Goal: Task Accomplishment & Management: Manage account settings

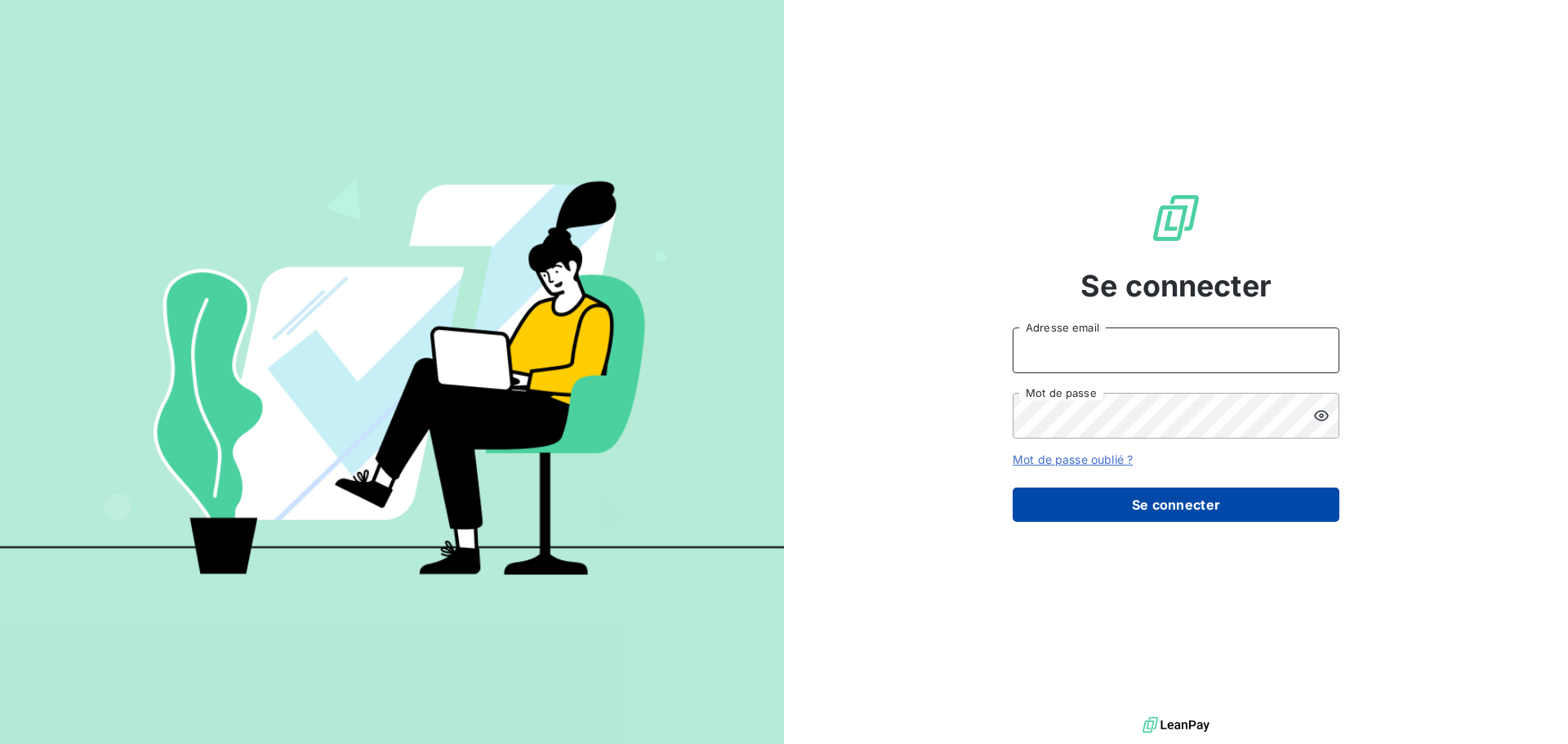
type input "[PERSON_NAME][EMAIL_ADDRESS][PERSON_NAME][DOMAIN_NAME]"
click at [1134, 497] on button "Se connecter" at bounding box center [1175, 504] width 326 height 34
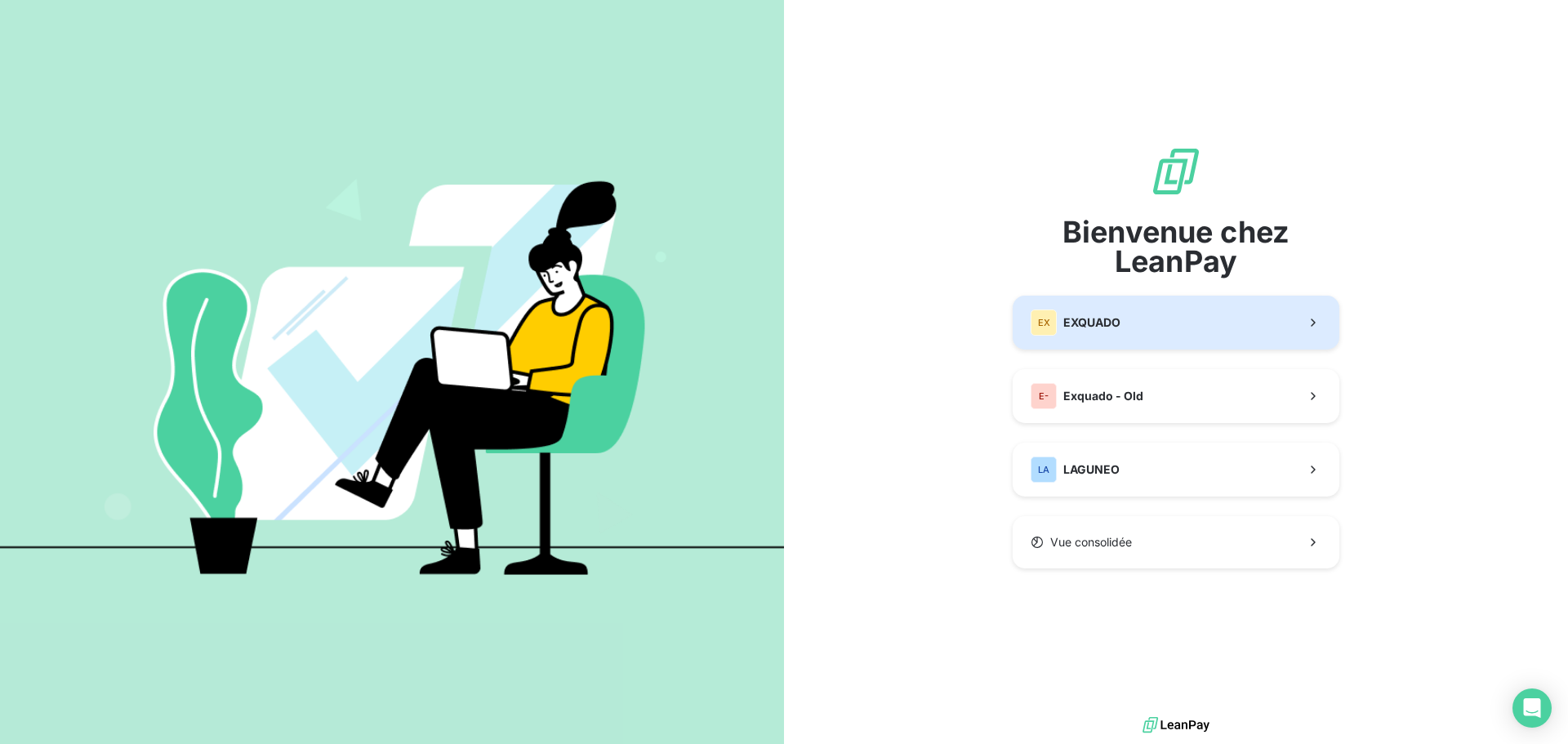
click at [1156, 327] on button "EX EXQUADO" at bounding box center [1175, 322] width 326 height 54
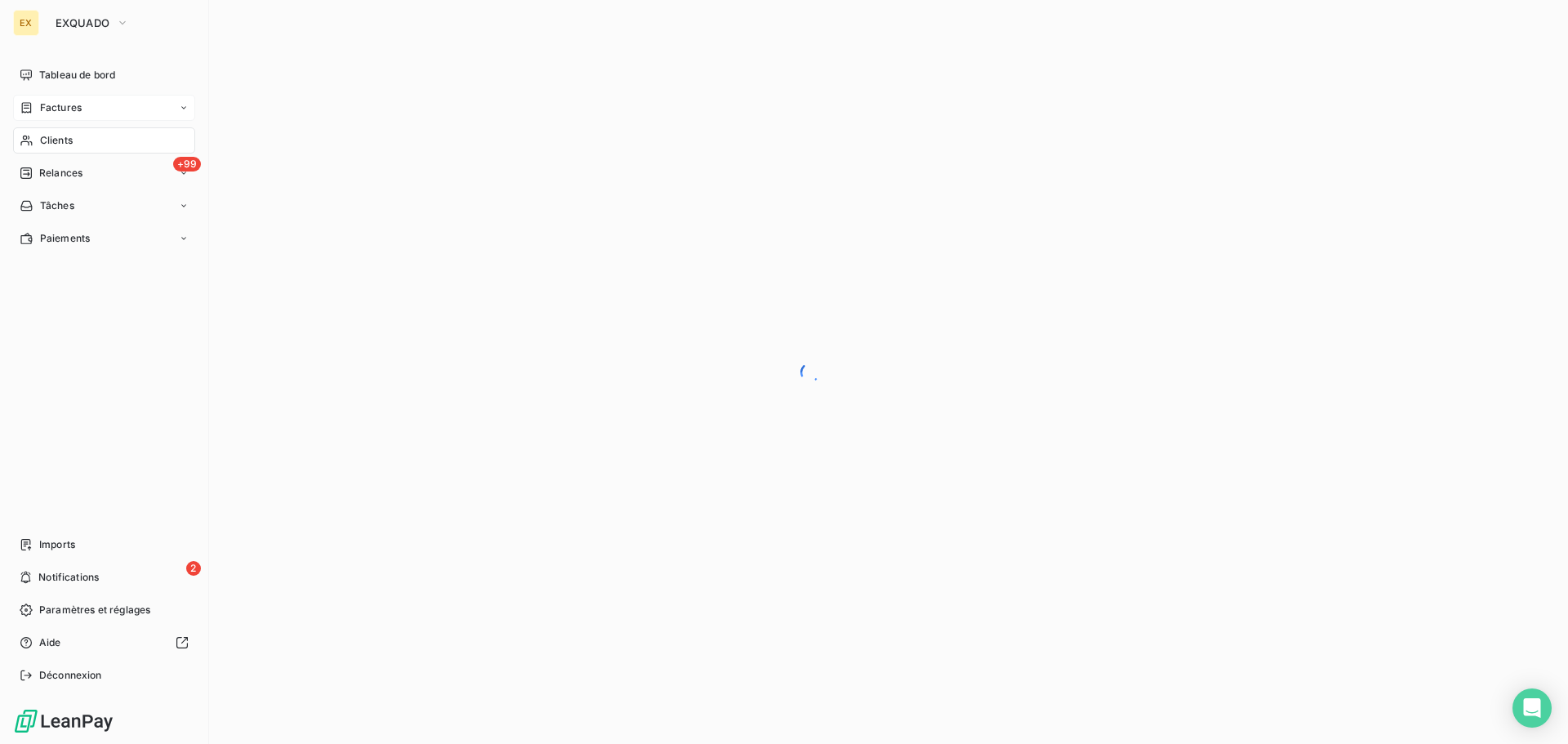
click at [53, 104] on span "Factures" at bounding box center [60, 107] width 42 height 15
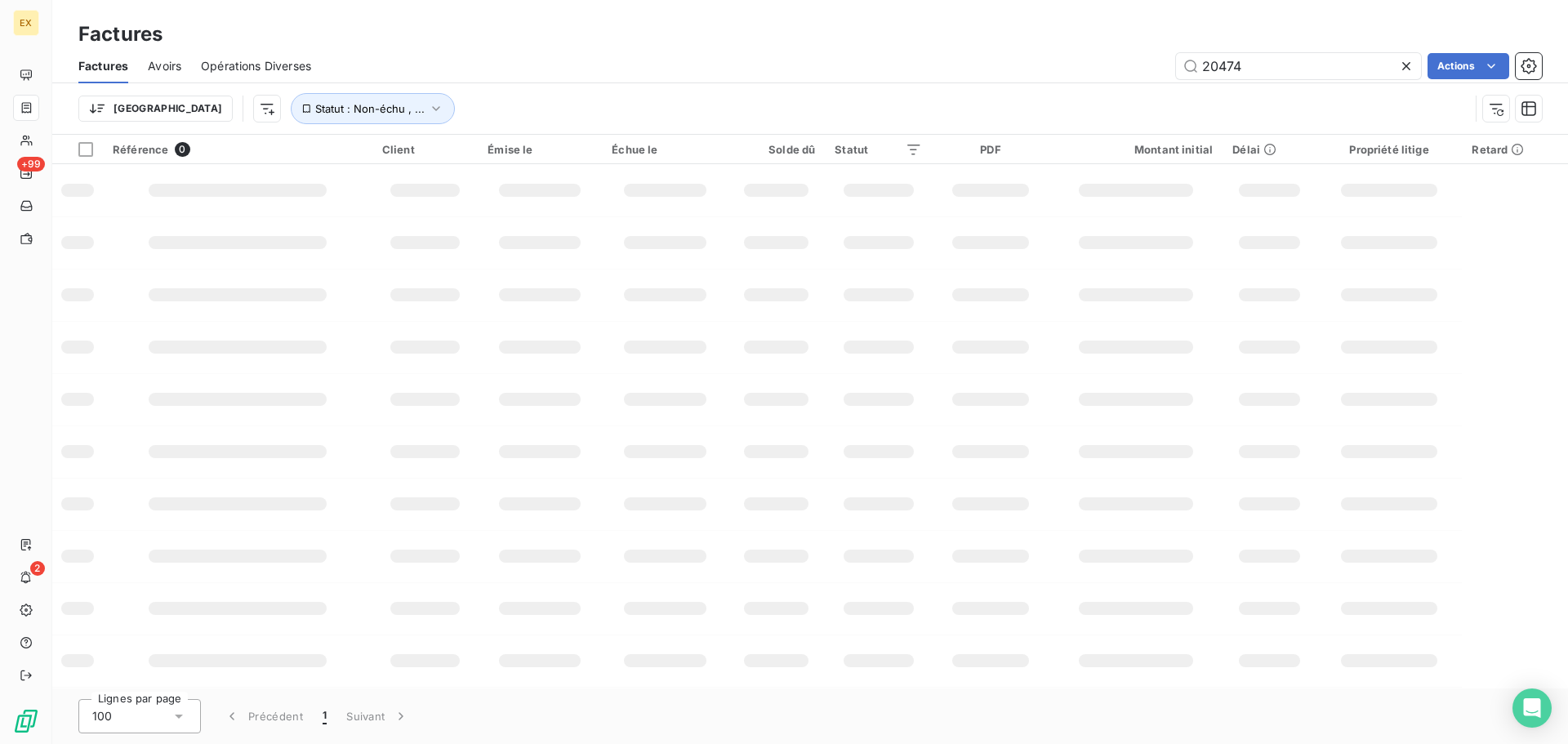
drag, startPoint x: 1270, startPoint y: 65, endPoint x: 1142, endPoint y: 76, distance: 128.5
click at [1142, 76] on div "20474 Actions" at bounding box center [936, 65] width 1211 height 26
type input "19262"
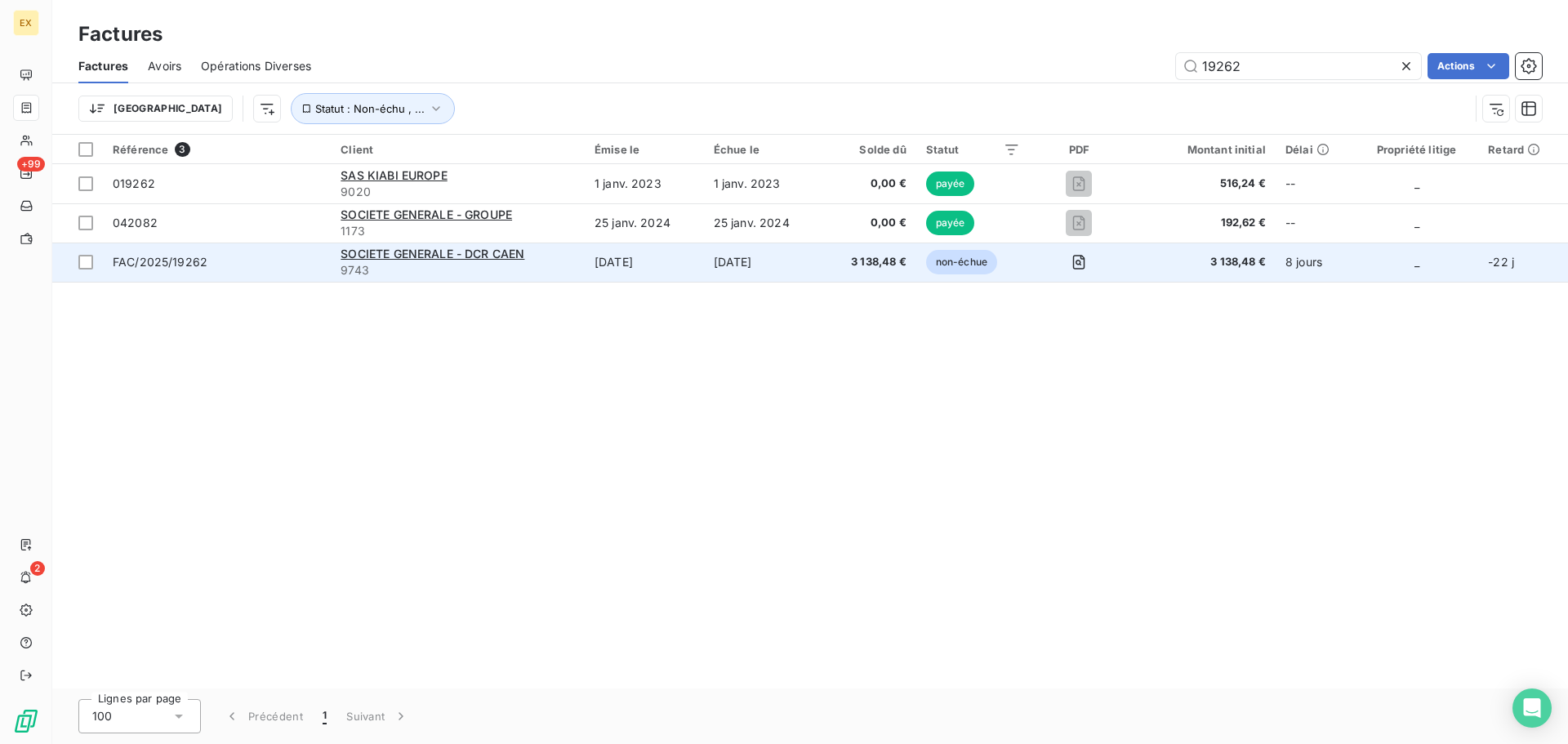
click at [319, 265] on span "FAC/2025/19262" at bounding box center [217, 262] width 209 height 17
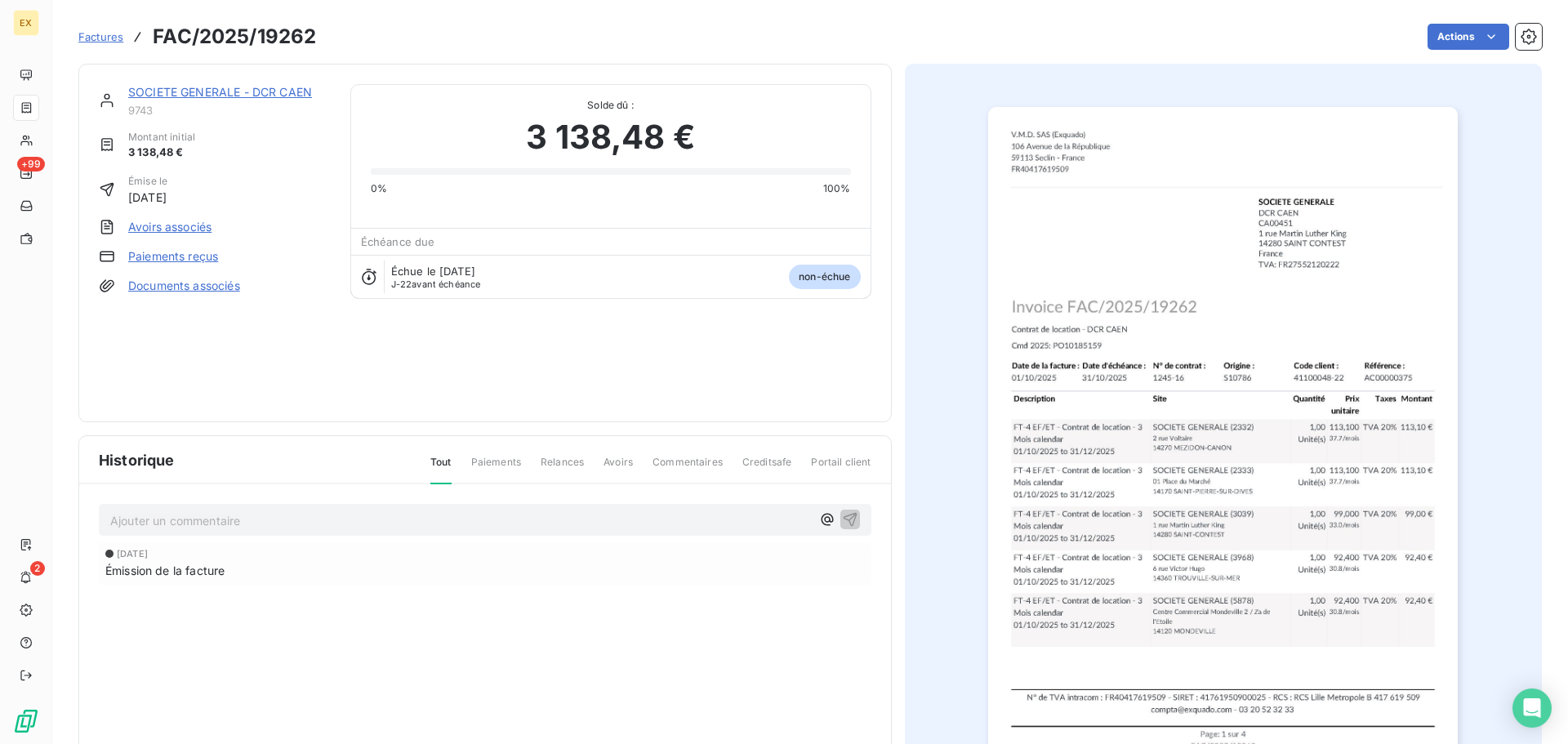
click at [179, 253] on link "Paiements reçus" at bounding box center [173, 256] width 90 height 17
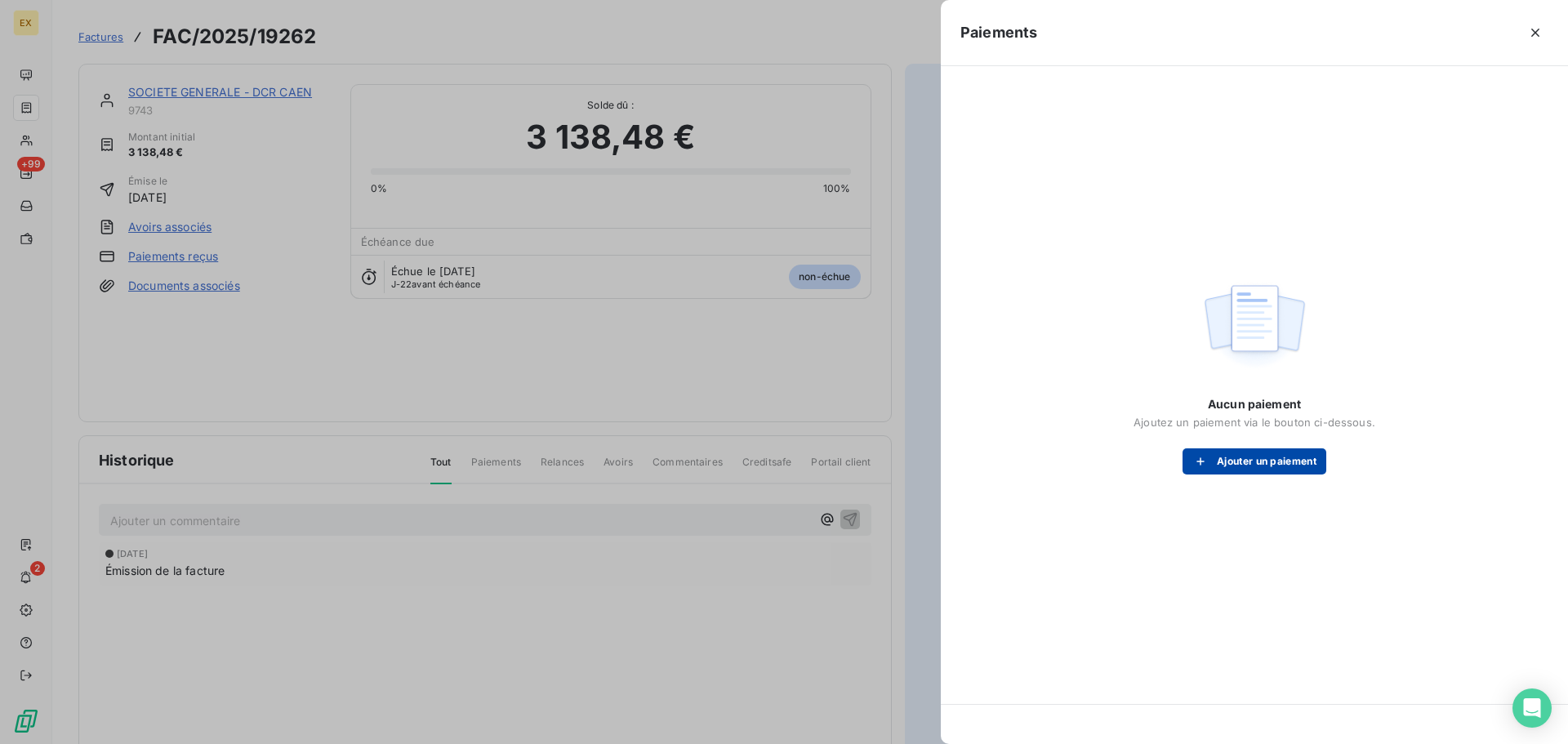
click at [1201, 449] on button "Ajouter un paiement" at bounding box center [1253, 461] width 143 height 26
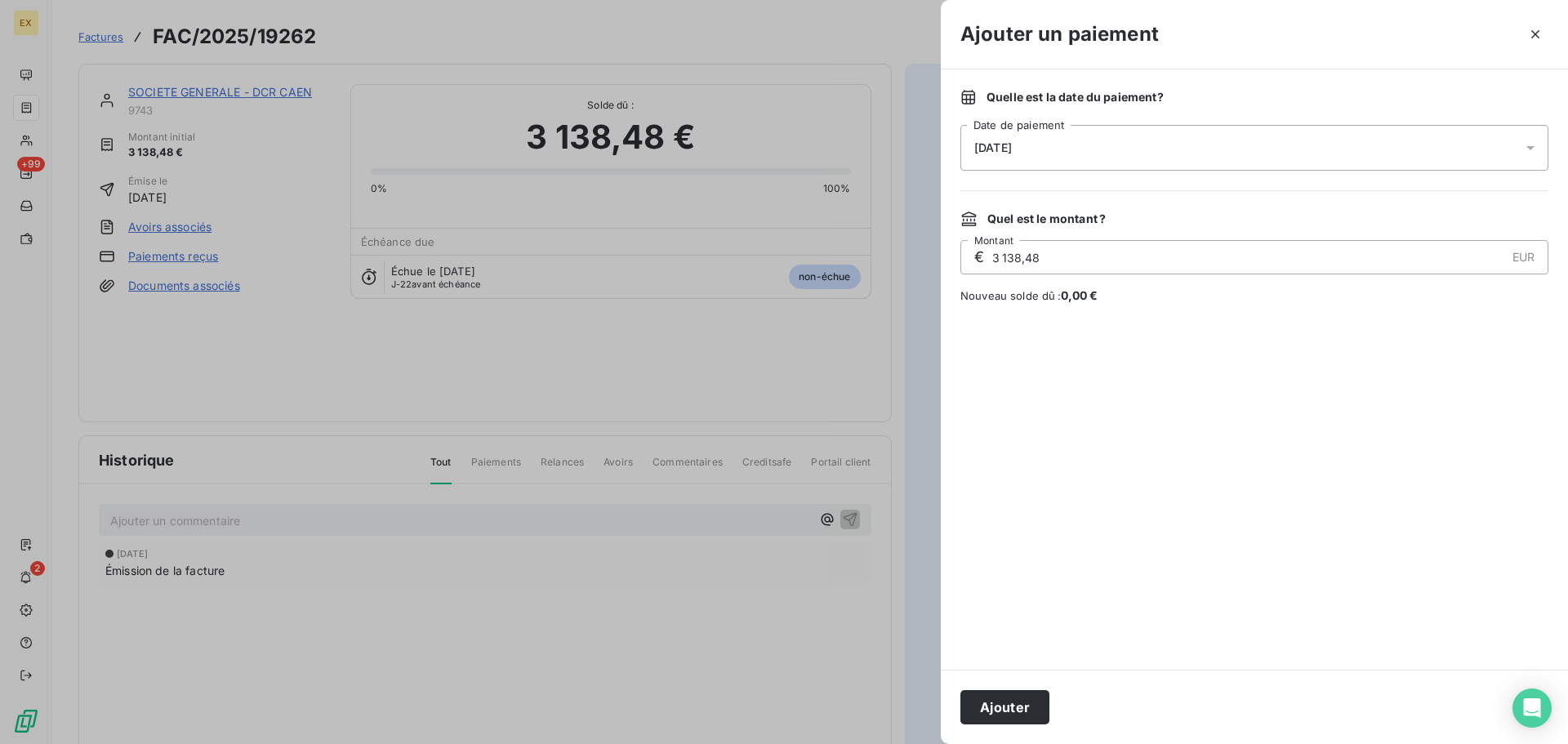
click at [980, 706] on button "Ajouter" at bounding box center [1004, 707] width 89 height 34
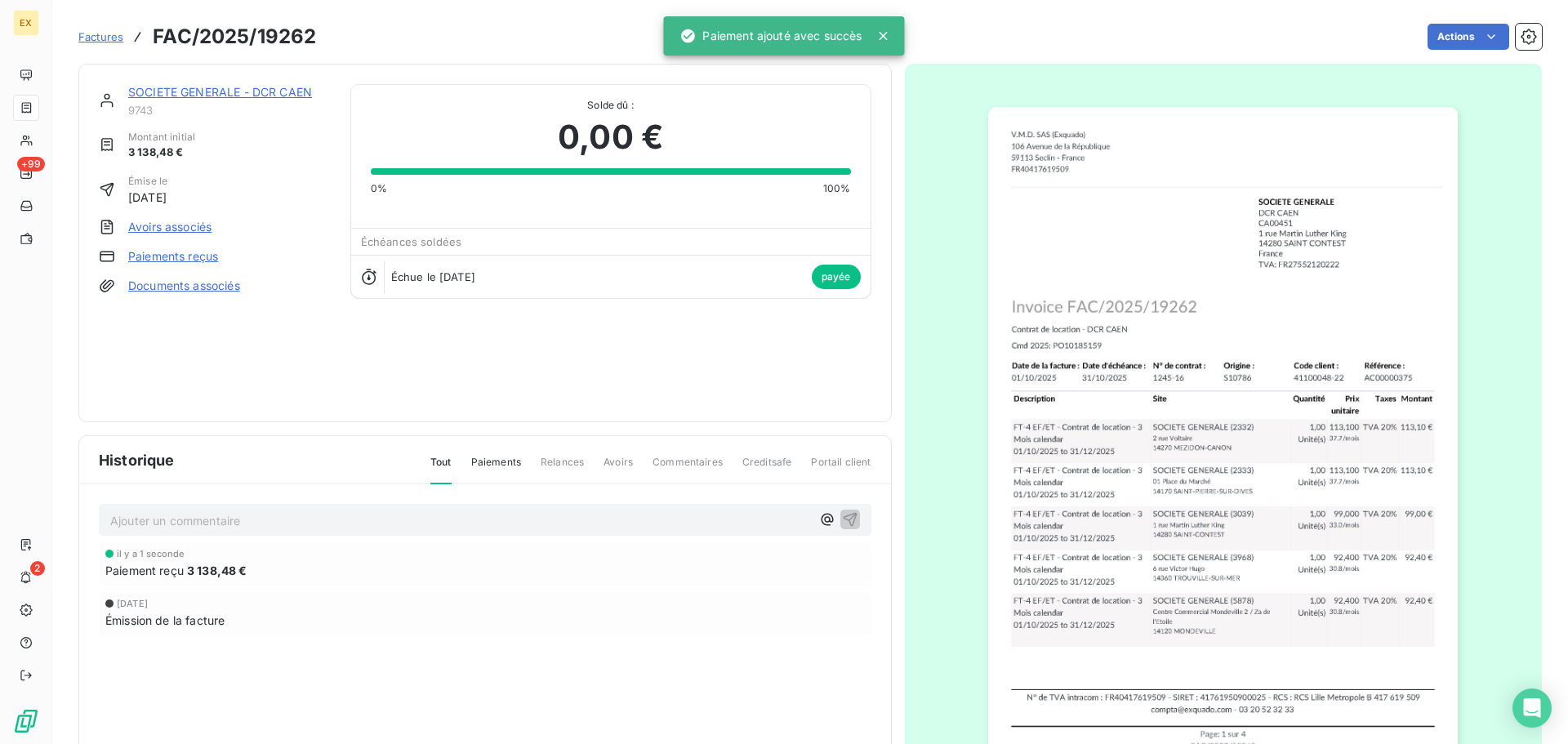
click at [103, 35] on span "Factures" at bounding box center [100, 36] width 45 height 13
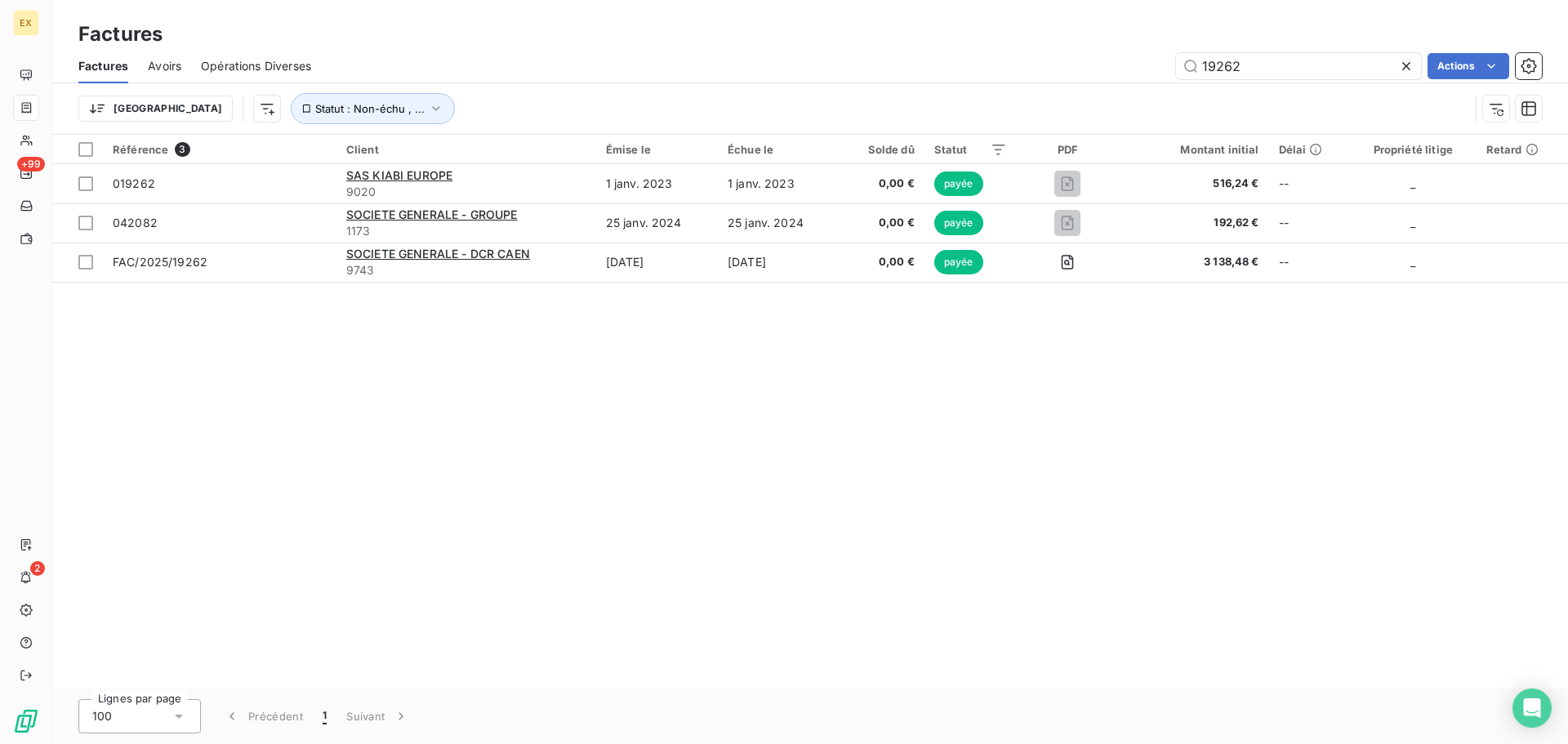
drag, startPoint x: 1269, startPoint y: 72, endPoint x: 1047, endPoint y: 63, distance: 222.2
click at [1049, 63] on div "19262 Actions" at bounding box center [936, 65] width 1211 height 26
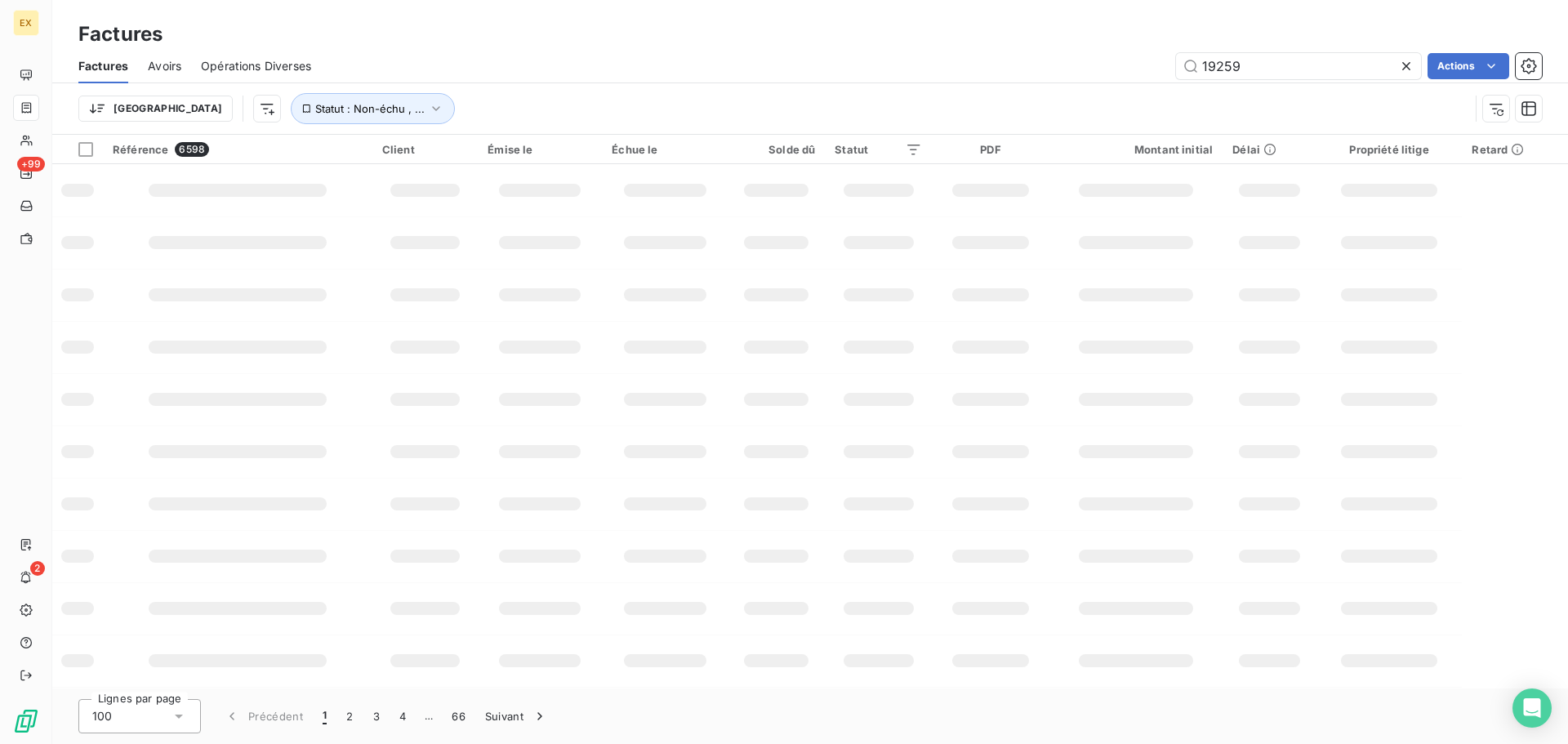
type input "19259"
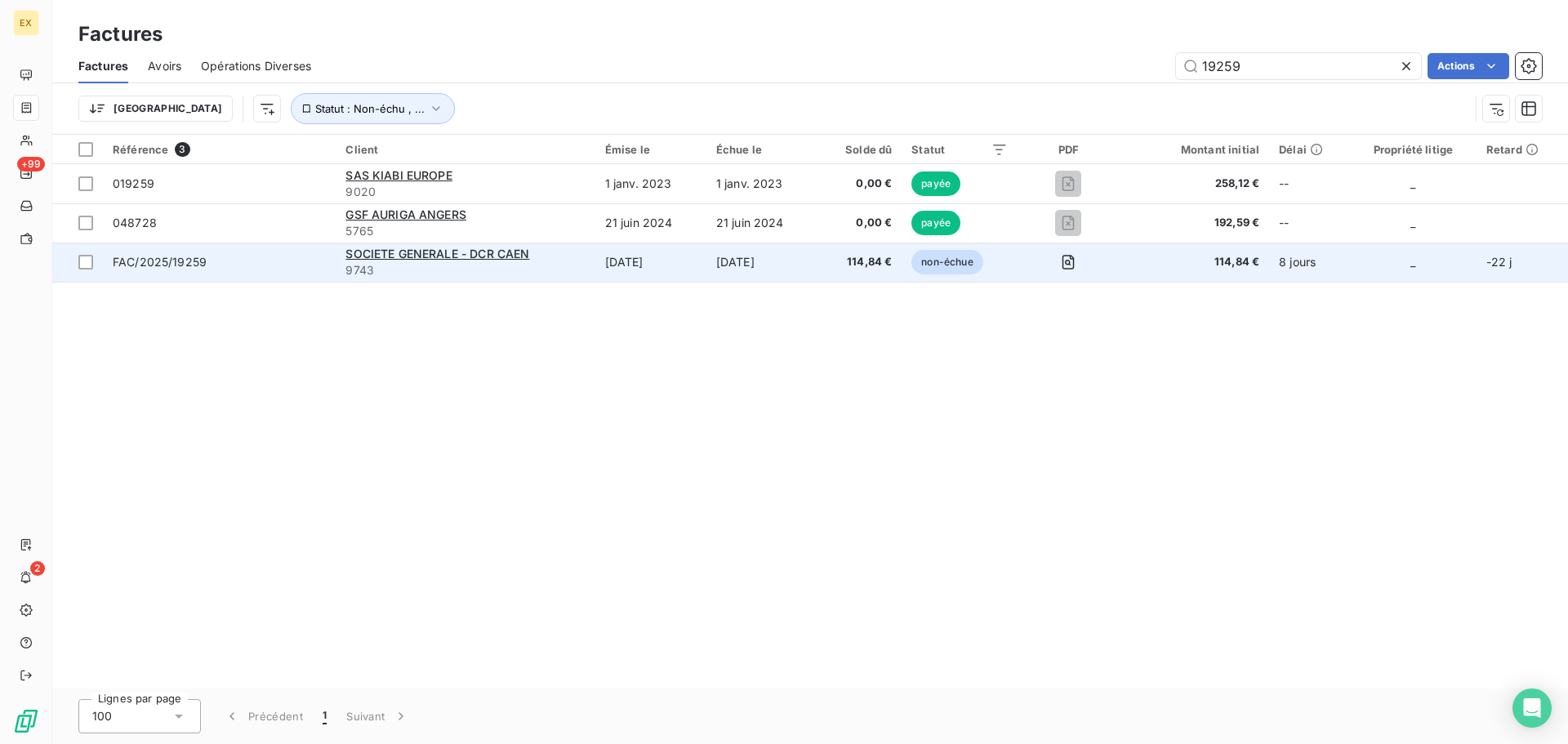
click at [285, 273] on td "FAC/2025/19259" at bounding box center [219, 262] width 233 height 39
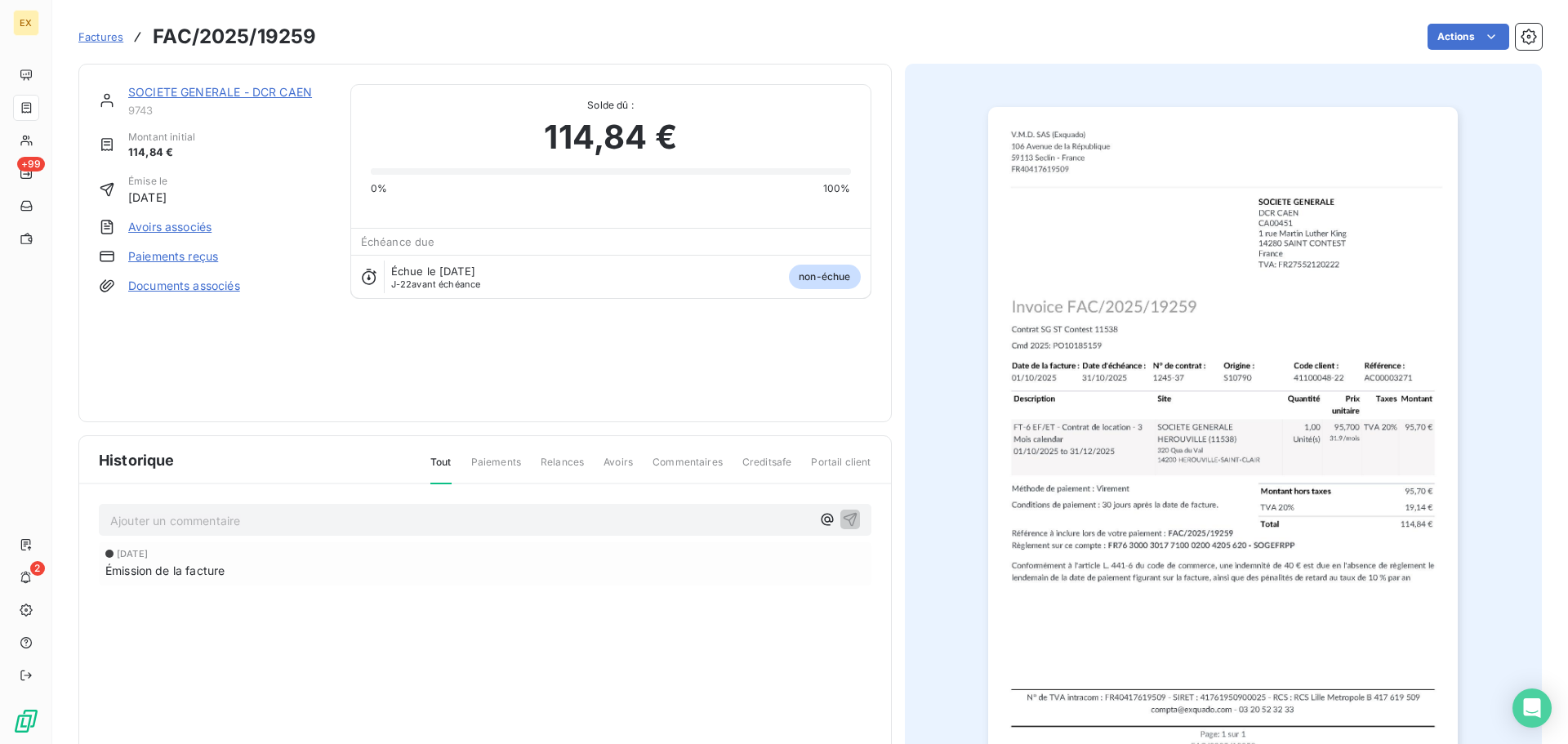
click at [169, 261] on link "Paiements reçus" at bounding box center [173, 256] width 90 height 17
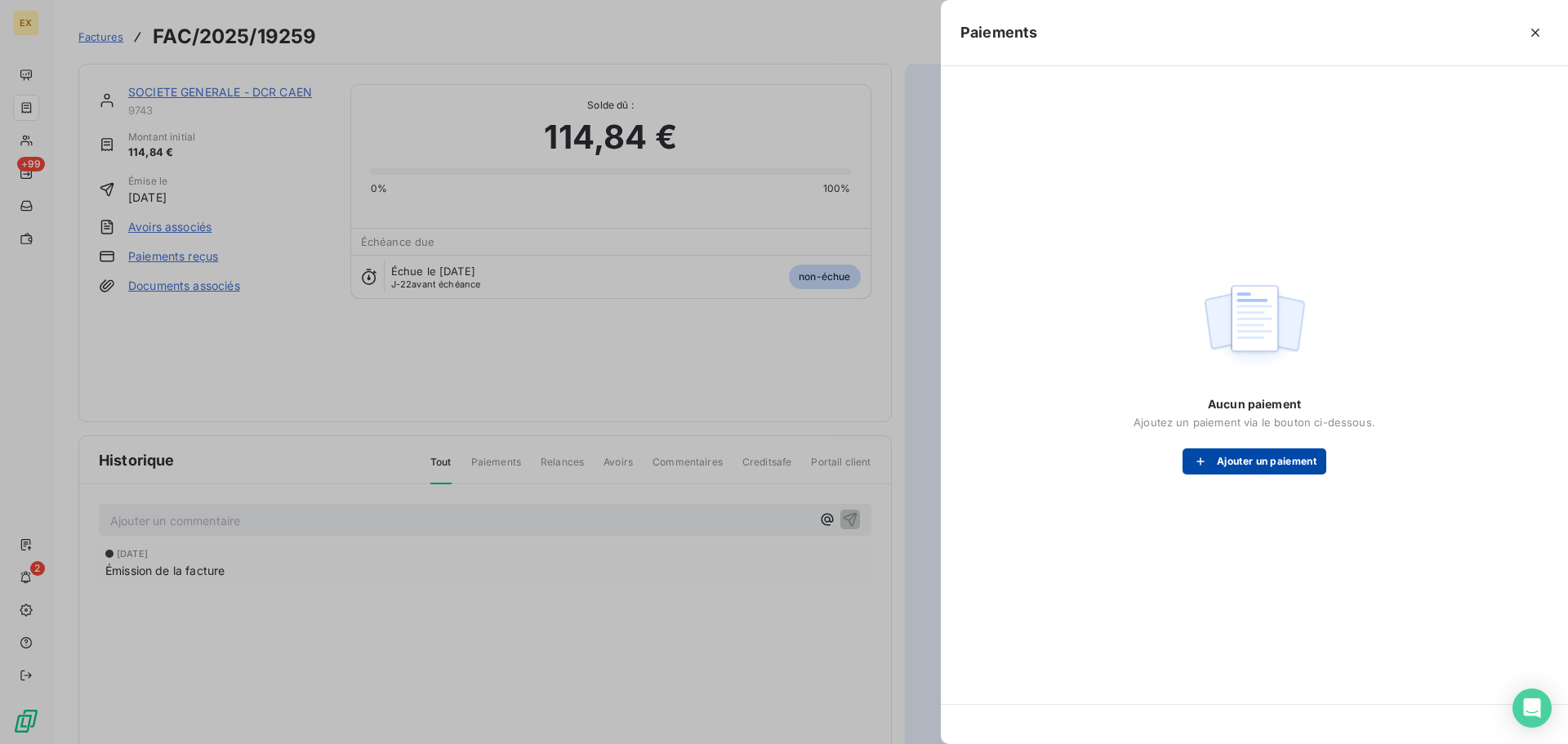
click at [1215, 463] on button "Ajouter un paiement" at bounding box center [1253, 461] width 143 height 26
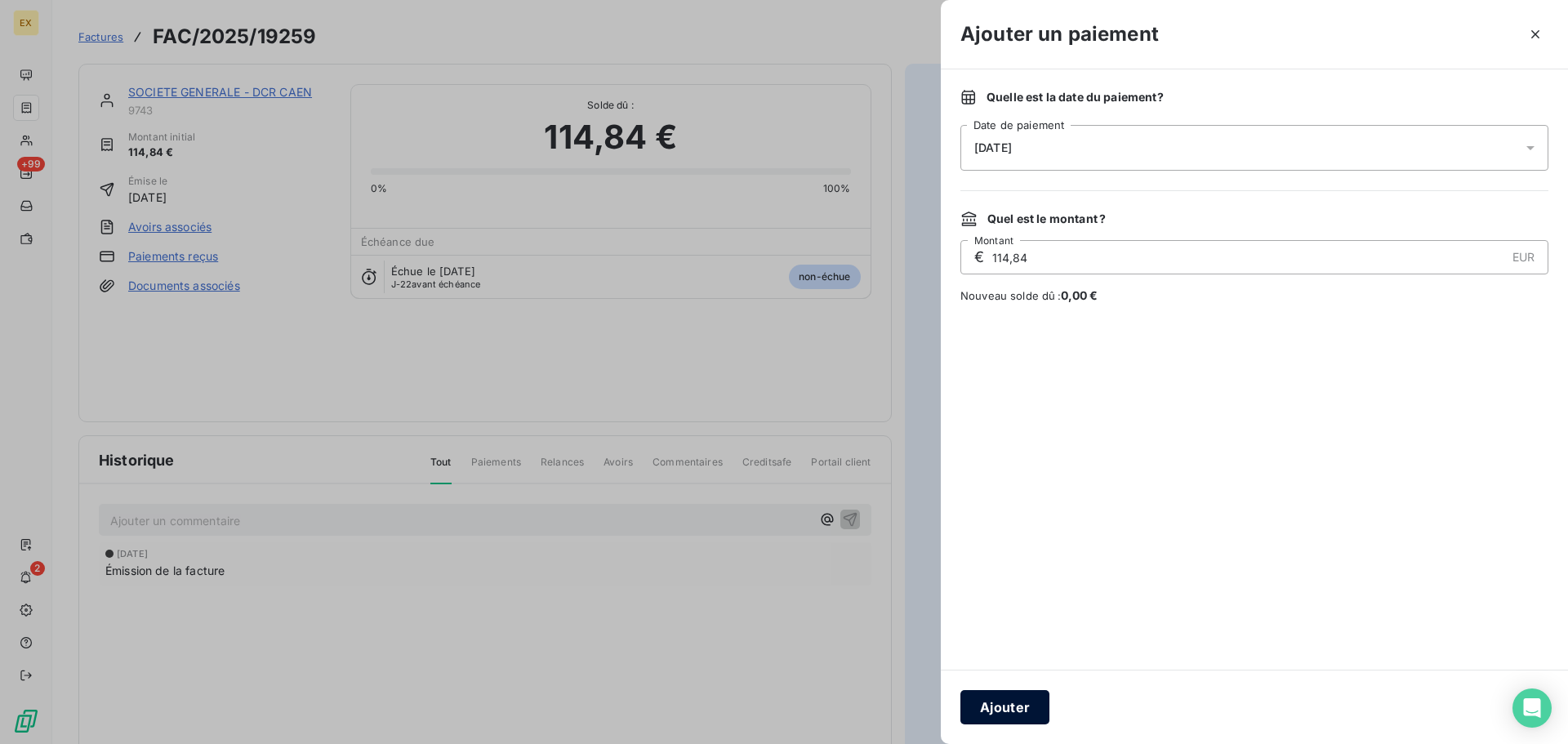
click at [1029, 709] on button "Ajouter" at bounding box center [1004, 707] width 89 height 34
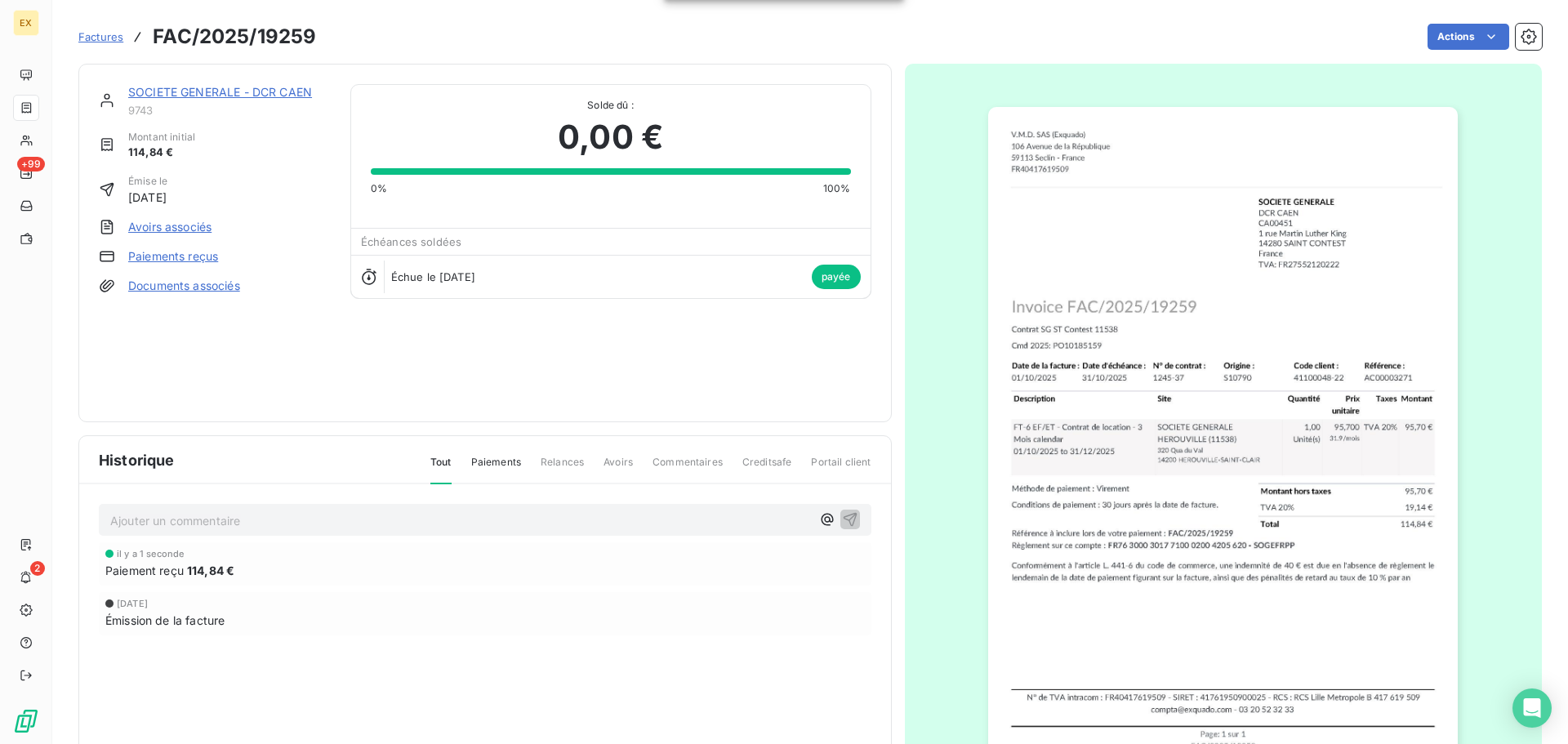
click at [87, 39] on span "Factures" at bounding box center [100, 36] width 45 height 13
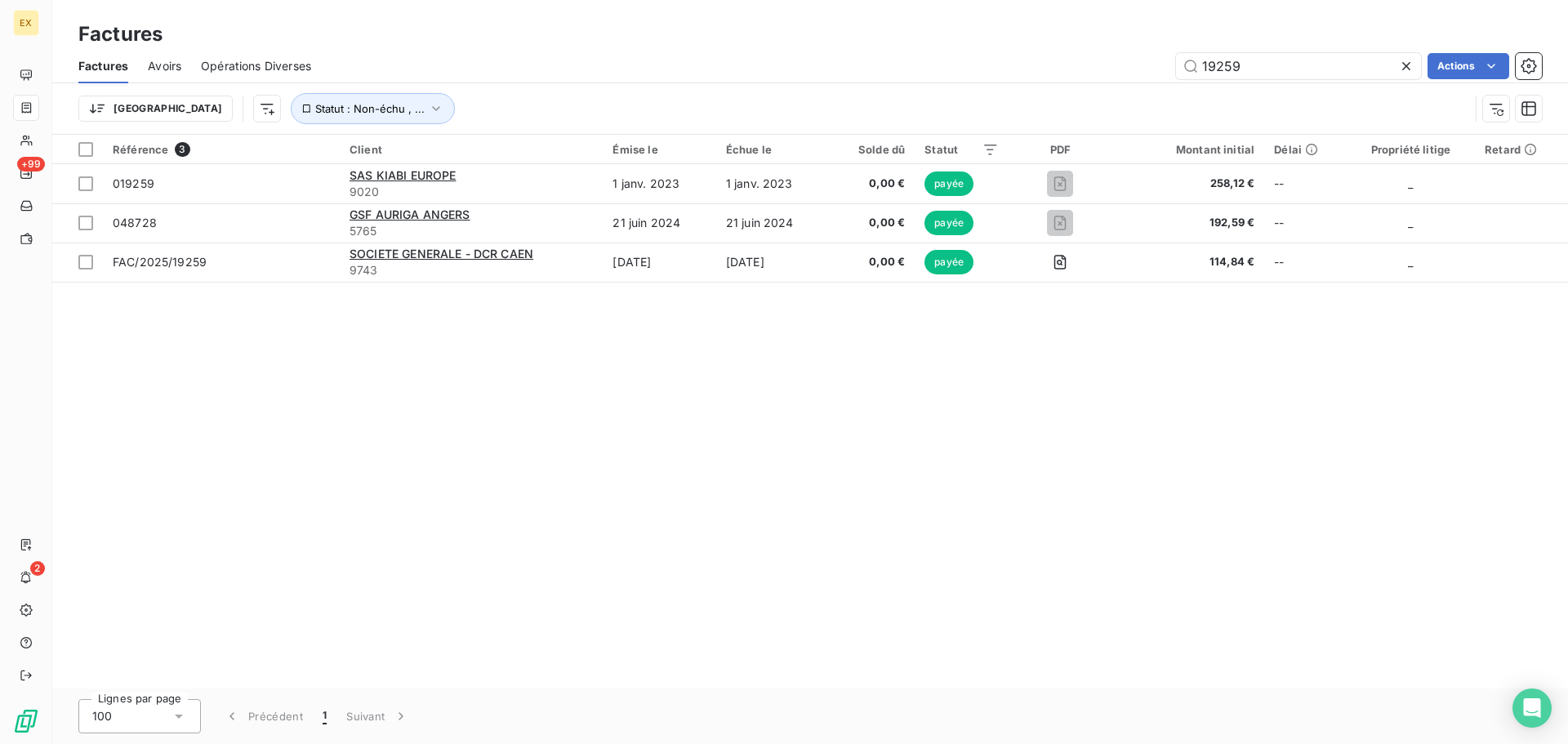
drag, startPoint x: 1275, startPoint y: 65, endPoint x: 838, endPoint y: 60, distance: 437.0
click at [840, 66] on div "19259 Actions" at bounding box center [936, 65] width 1211 height 26
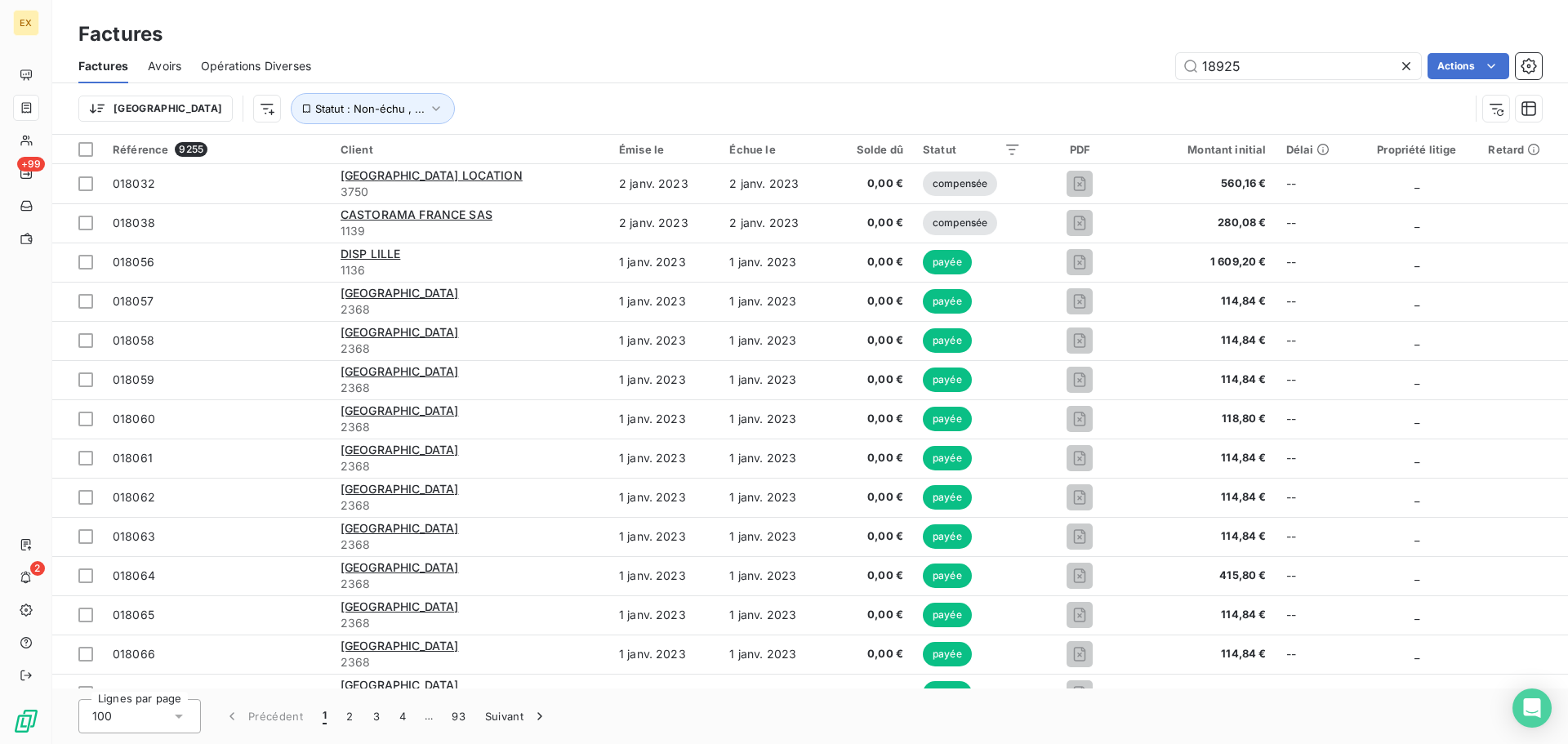
type input "18925"
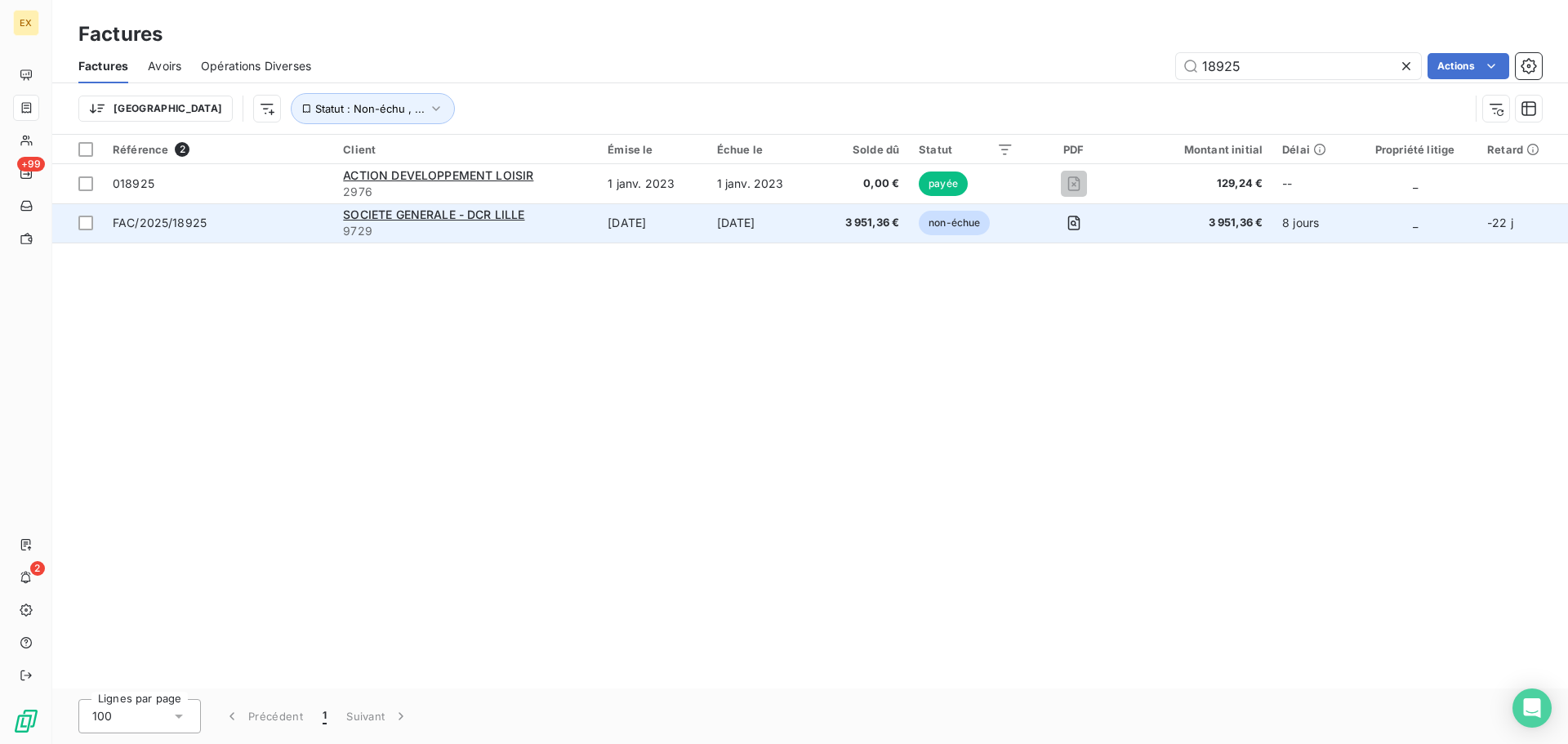
click at [270, 220] on span "FAC/2025/18925" at bounding box center [218, 222] width 210 height 17
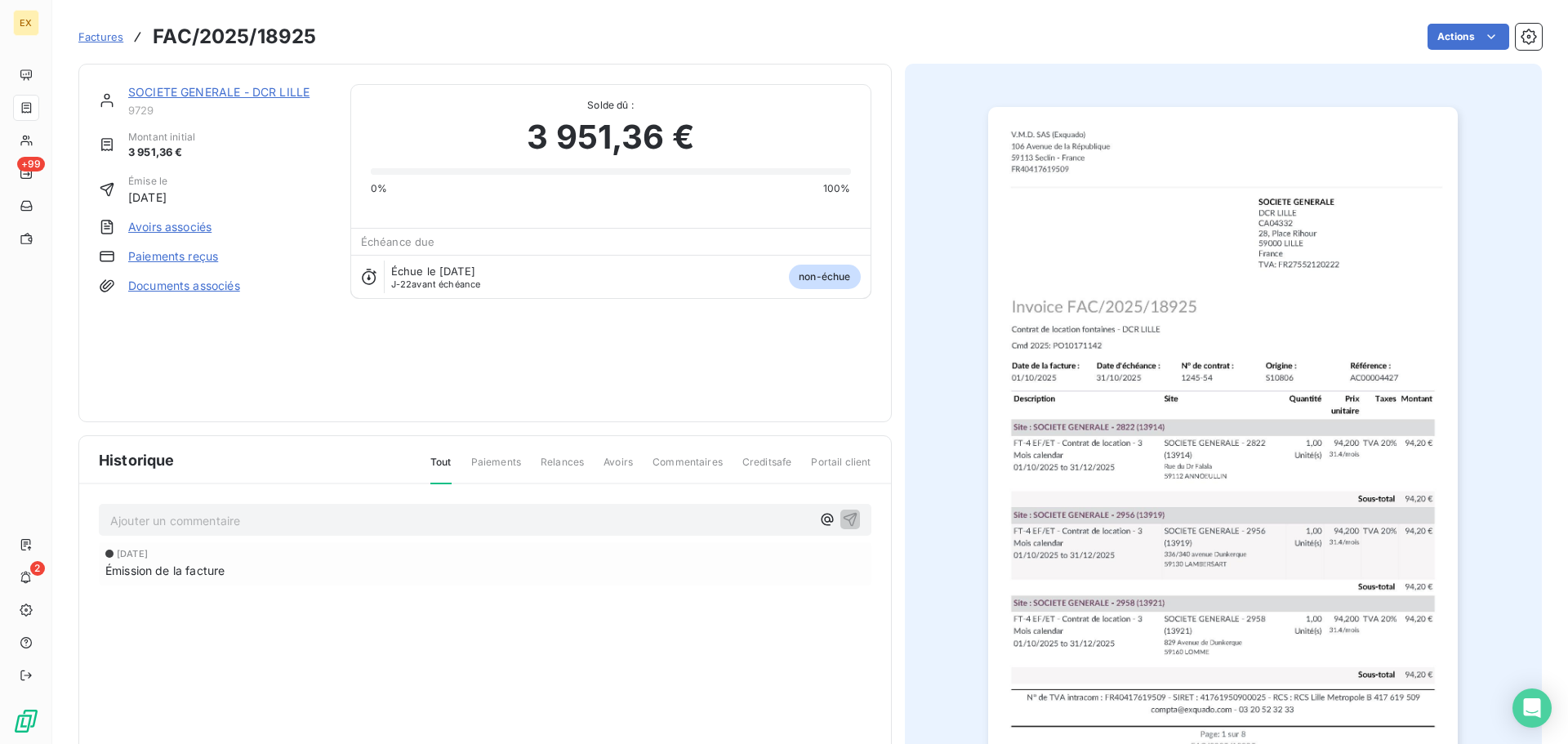
click at [176, 254] on link "Paiements reçus" at bounding box center [173, 256] width 90 height 17
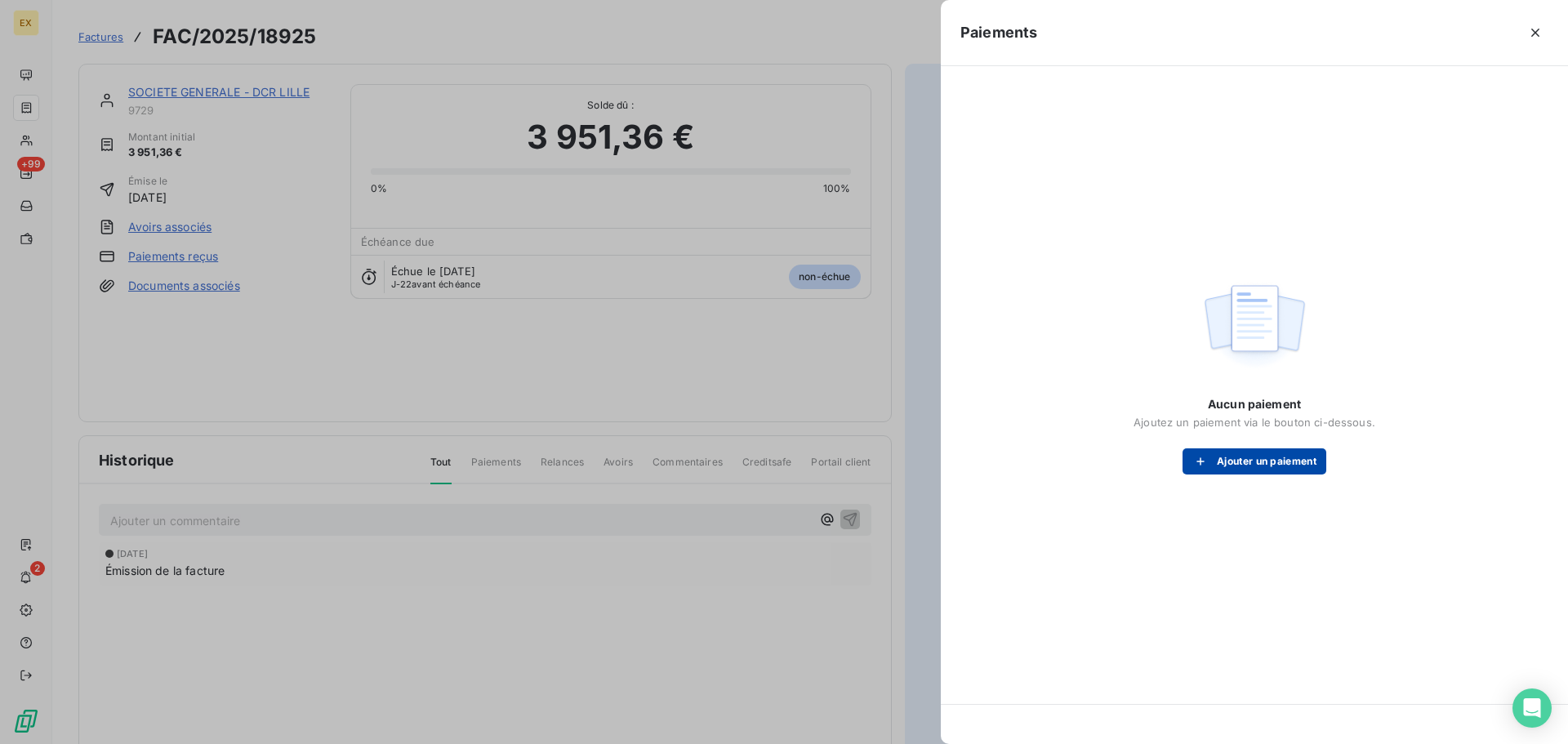
click at [1299, 460] on button "Ajouter un paiement" at bounding box center [1253, 461] width 143 height 26
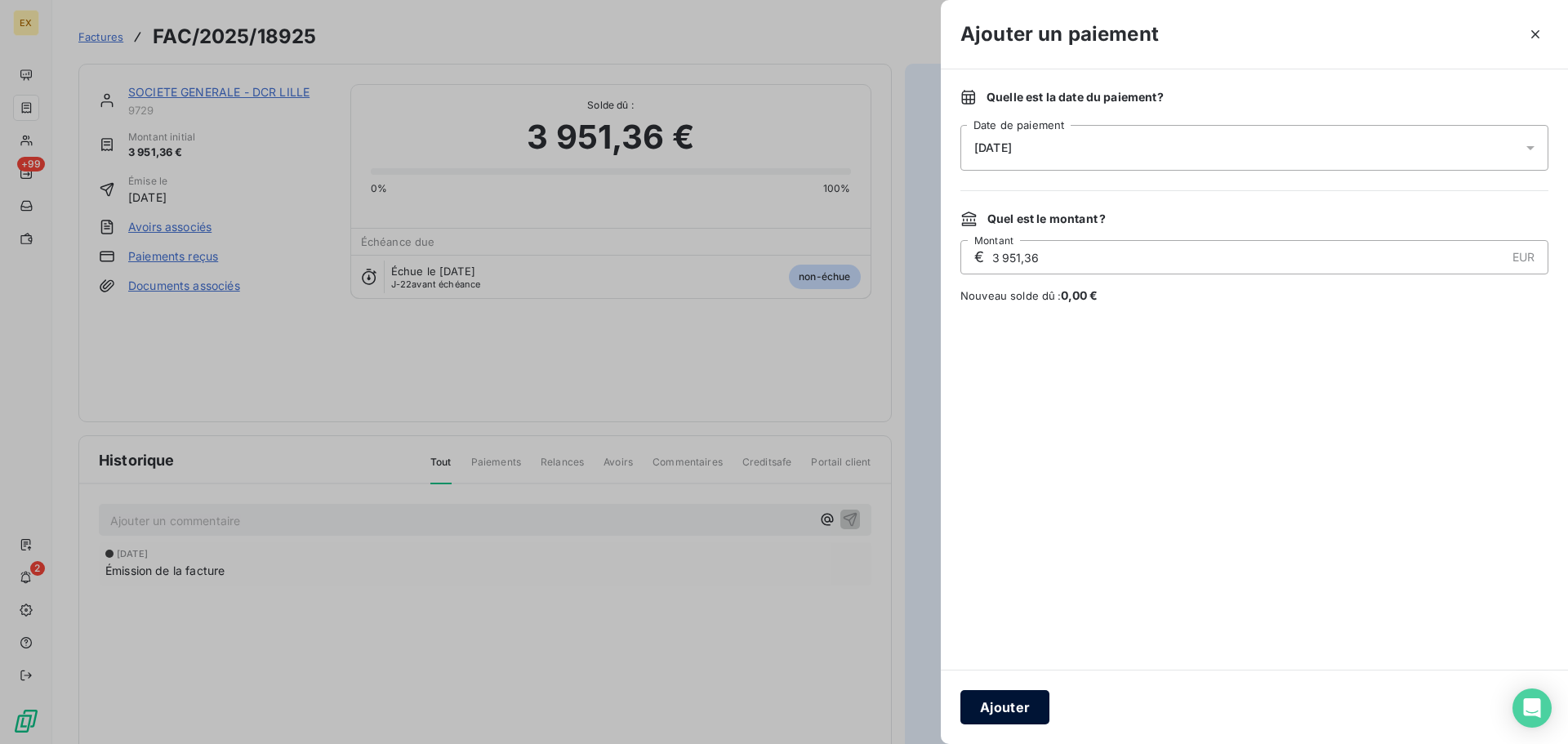
click at [1013, 714] on button "Ajouter" at bounding box center [1004, 707] width 89 height 34
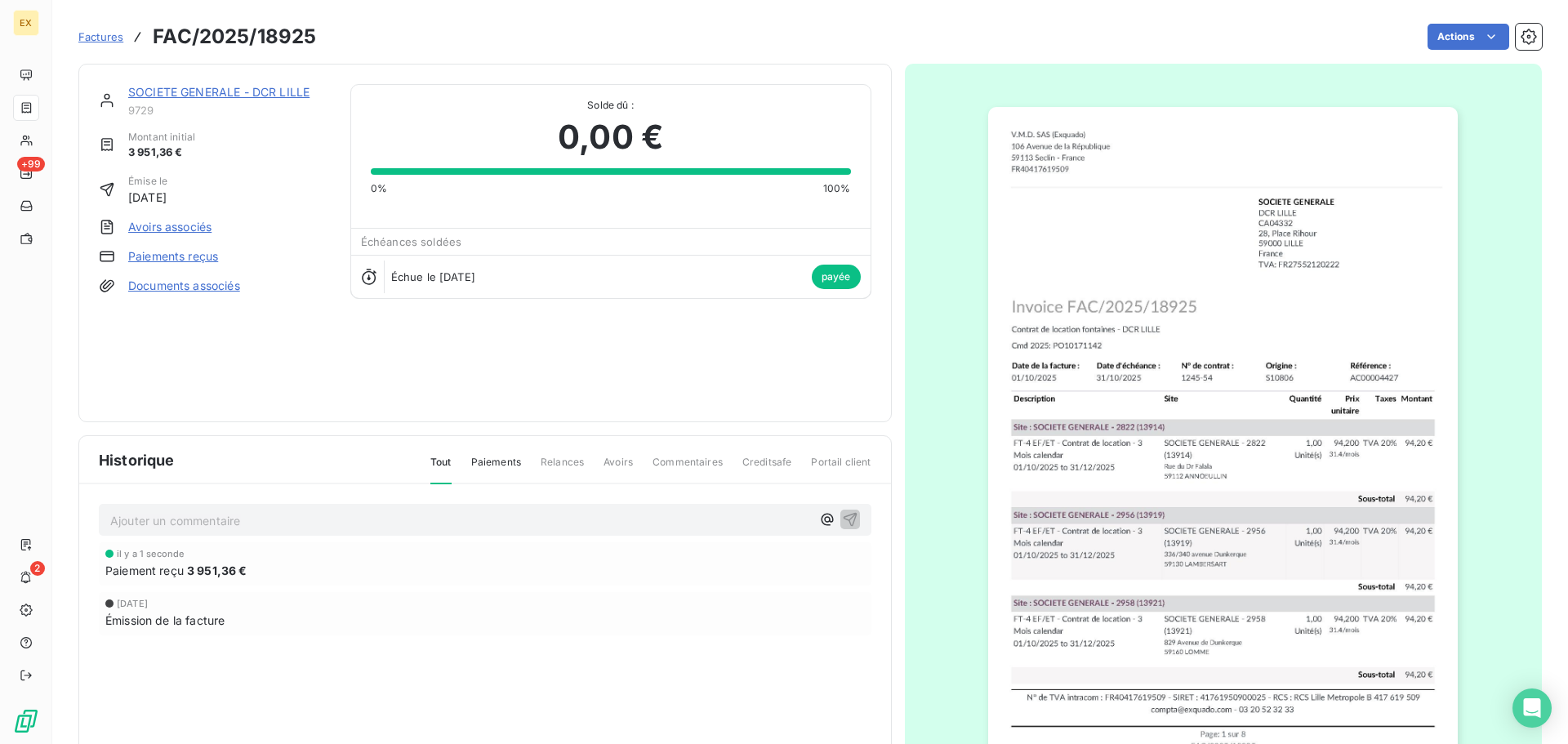
click at [98, 33] on span "Factures" at bounding box center [100, 36] width 45 height 13
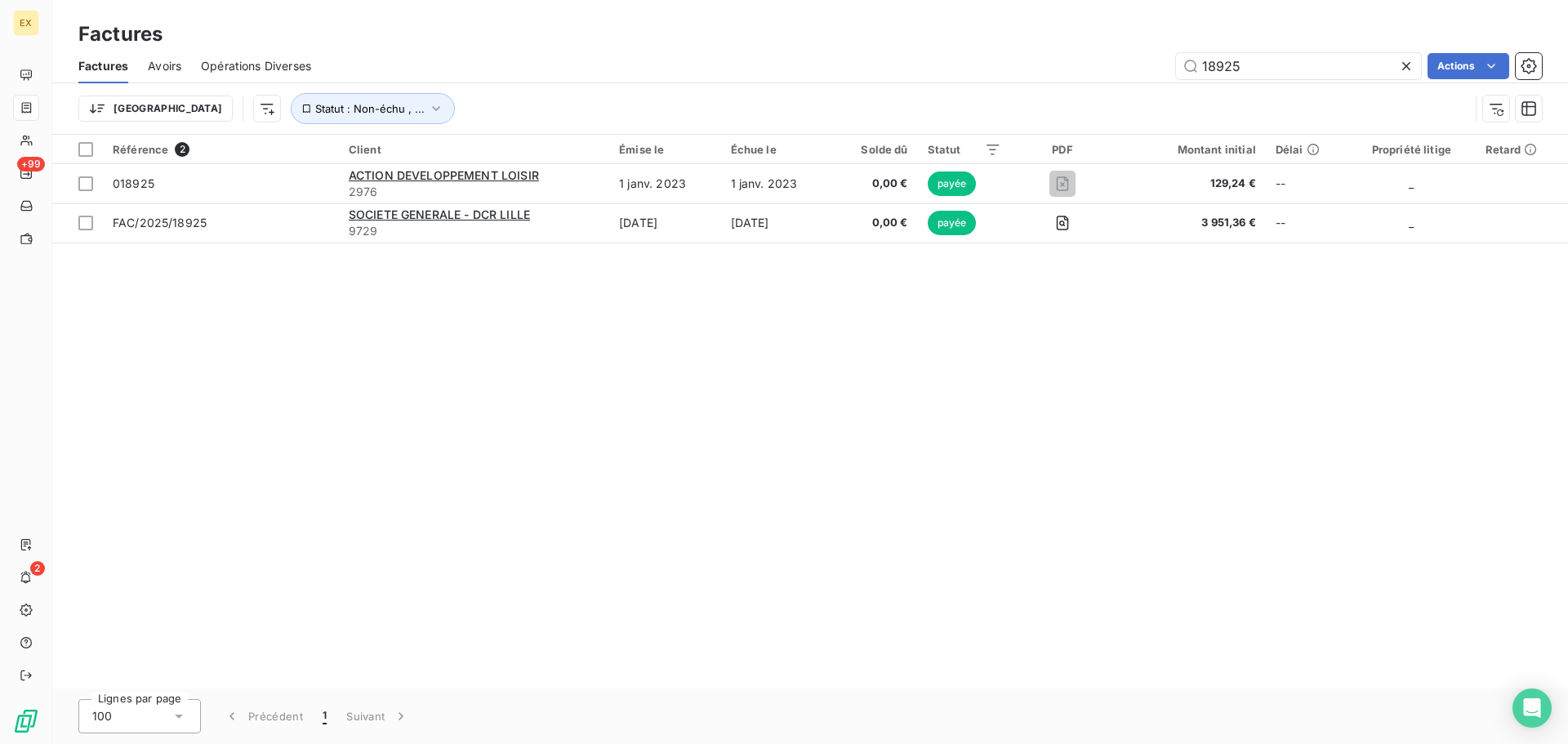
drag, startPoint x: 1252, startPoint y: 61, endPoint x: 1068, endPoint y: 61, distance: 184.0
click at [1068, 61] on div "18925 Actions" at bounding box center [936, 65] width 1211 height 26
type input "17216"
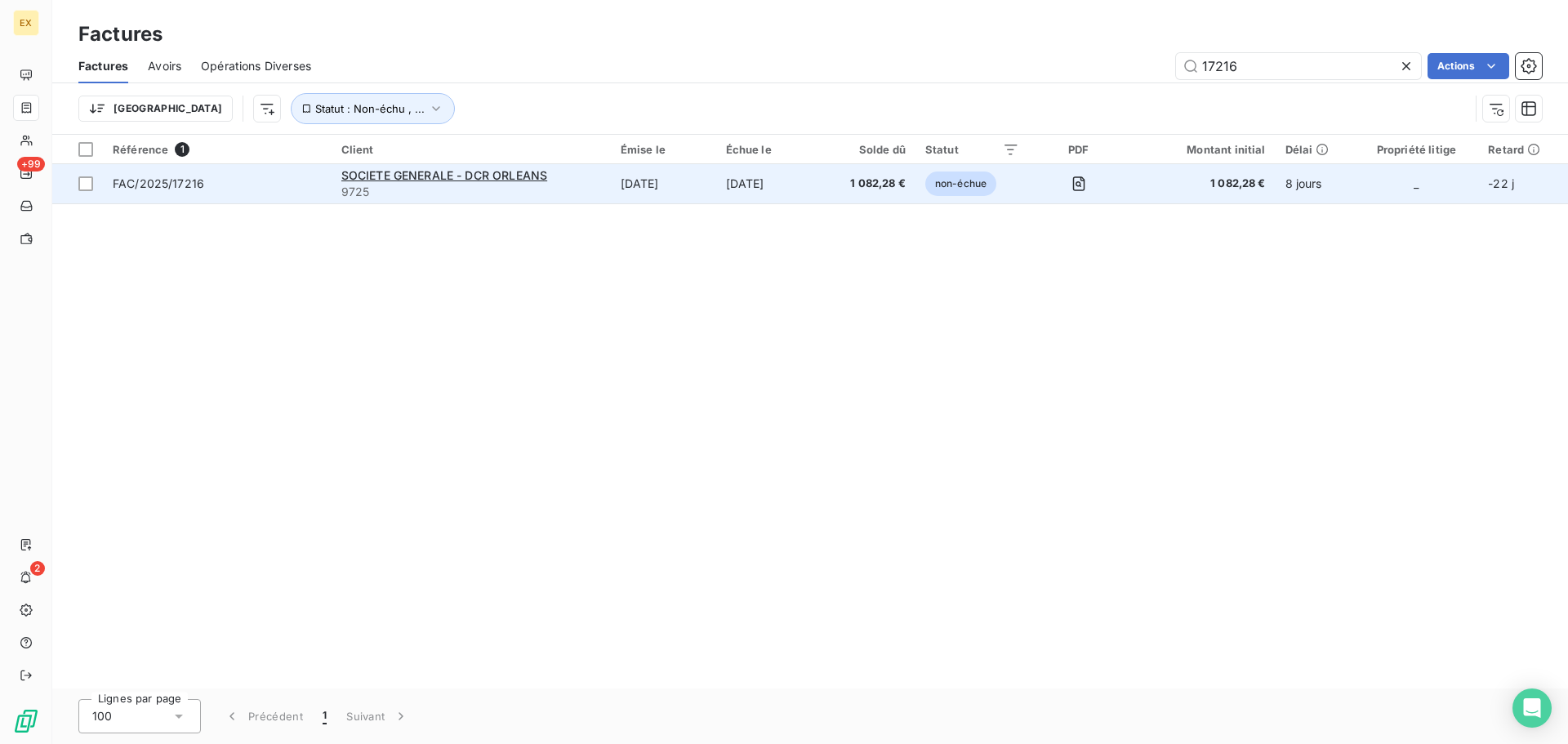
click at [308, 184] on span "FAC/2025/17216" at bounding box center [217, 183] width 210 height 17
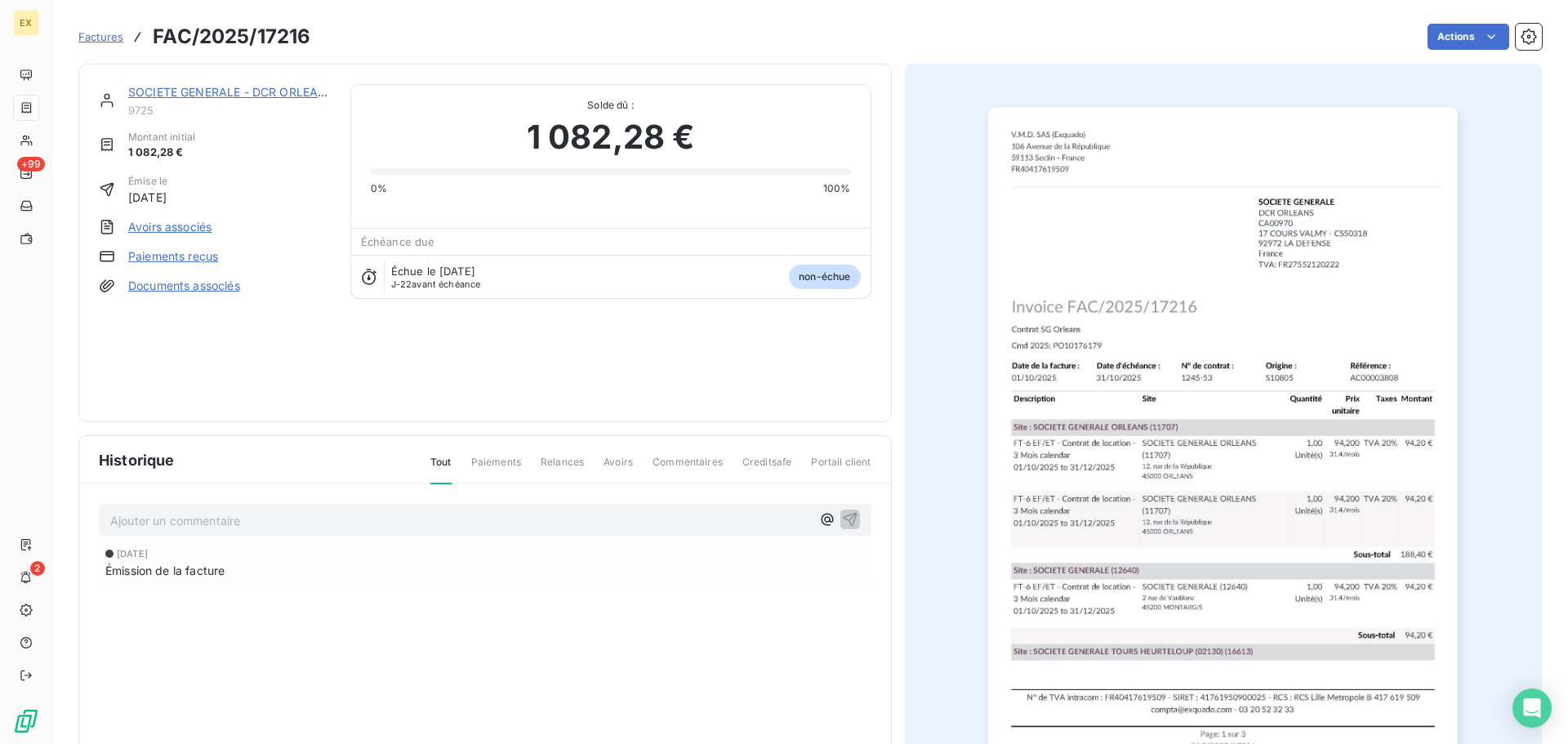
click at [204, 255] on link "Paiements reçus" at bounding box center [173, 256] width 90 height 17
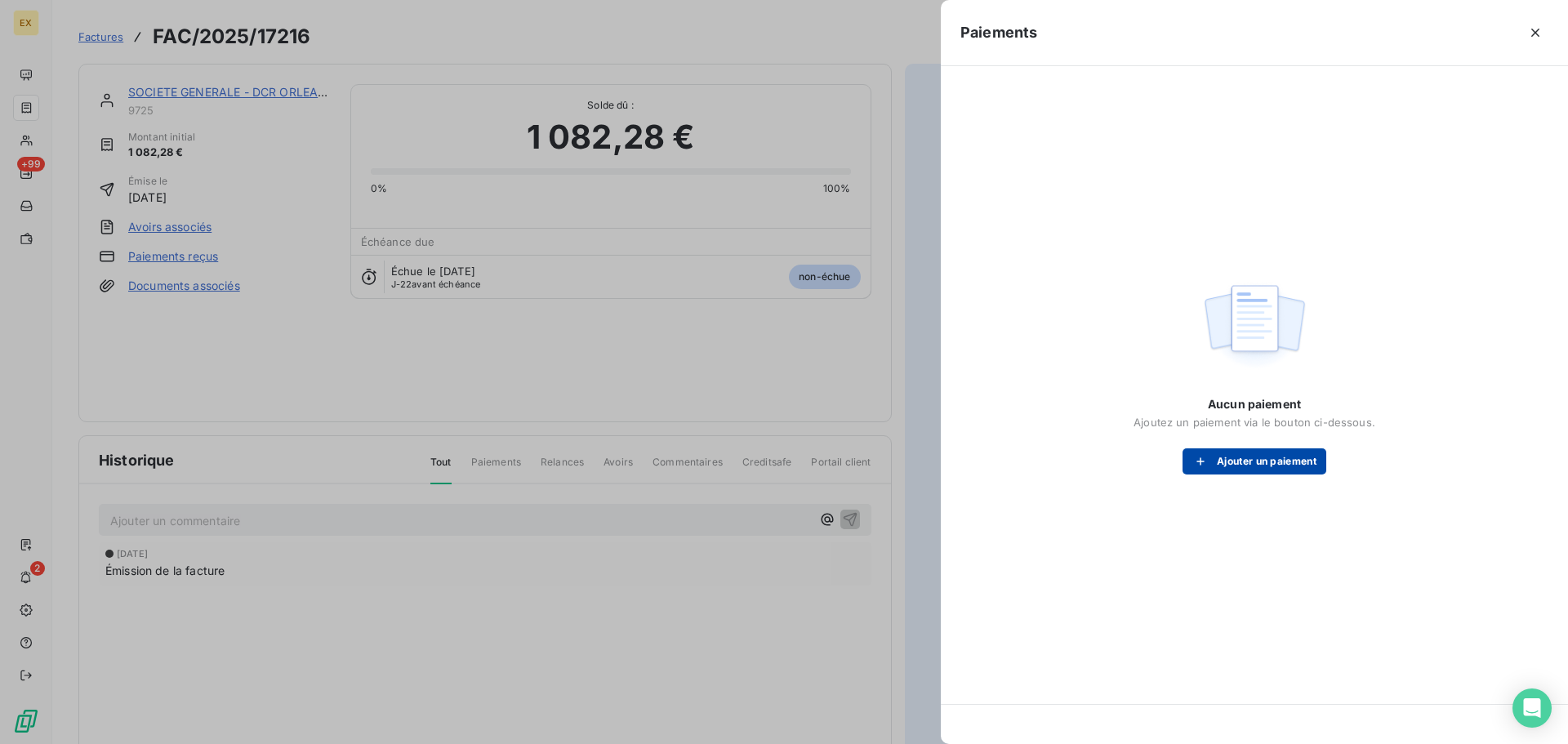
click at [1222, 465] on button "Ajouter un paiement" at bounding box center [1253, 461] width 143 height 26
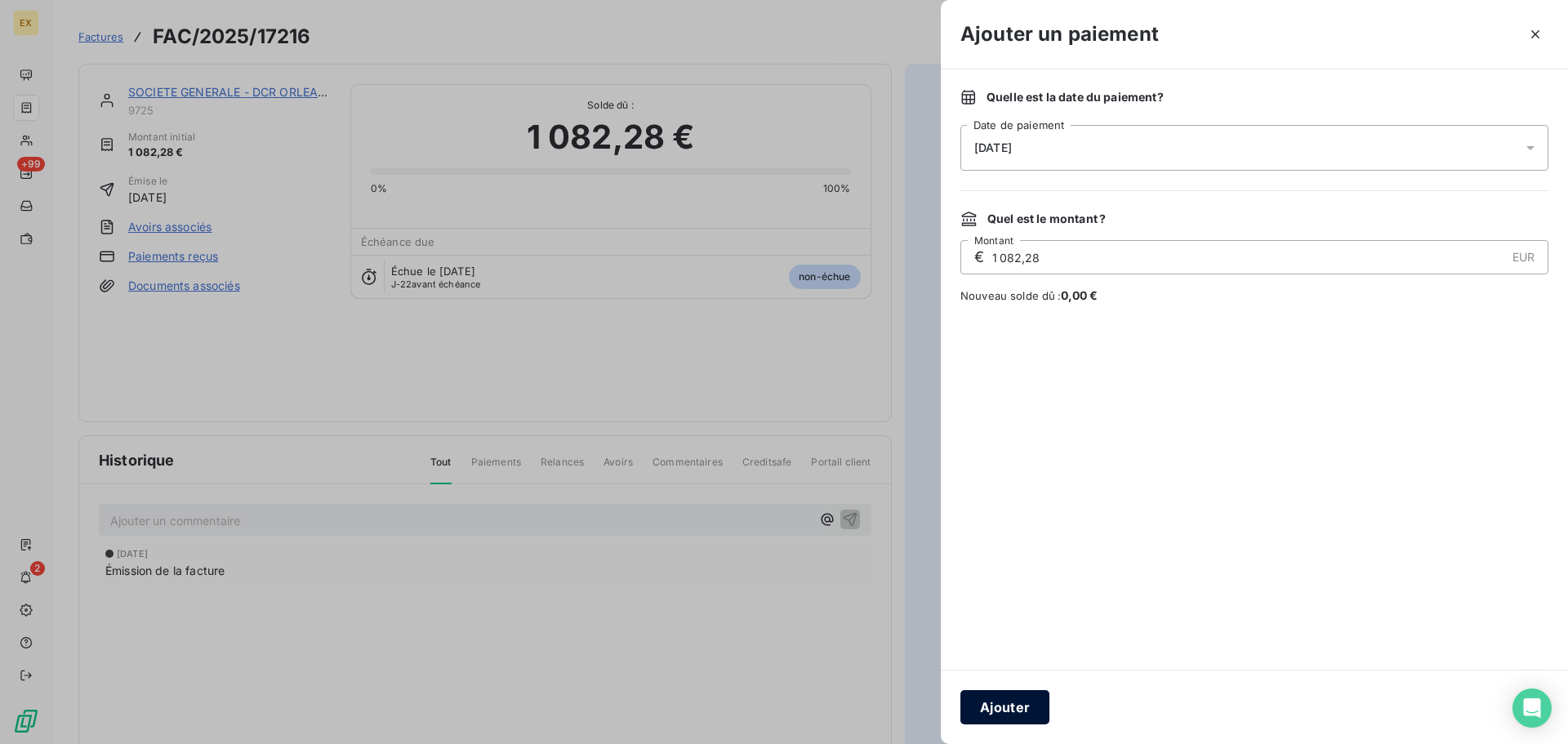
click at [1010, 714] on button "Ajouter" at bounding box center [1004, 707] width 89 height 34
